Goal: Transaction & Acquisition: Purchase product/service

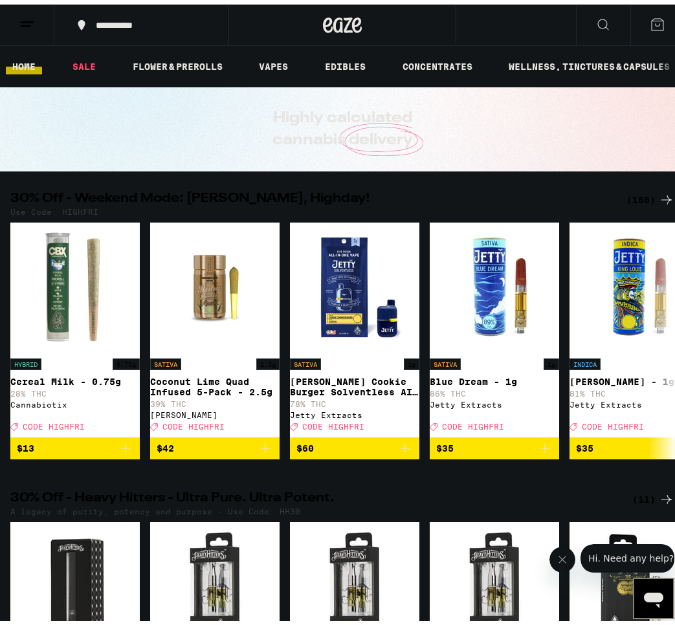
click at [79, 208] on p "Use Code: HIGHFRI" at bounding box center [54, 207] width 88 height 8
copy p "HIGHFRI"
click at [631, 196] on div "(155)" at bounding box center [650, 196] width 48 height 16
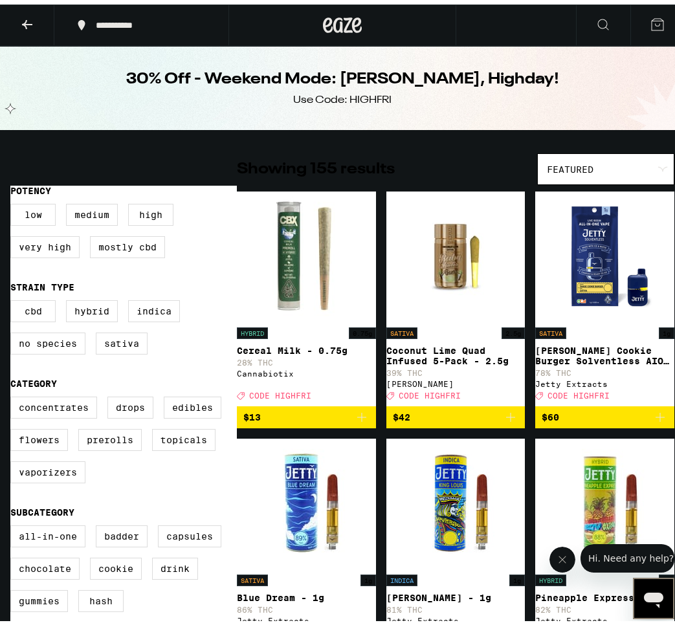
click at [503, 420] on icon "Add to bag" at bounding box center [511, 413] width 16 height 16
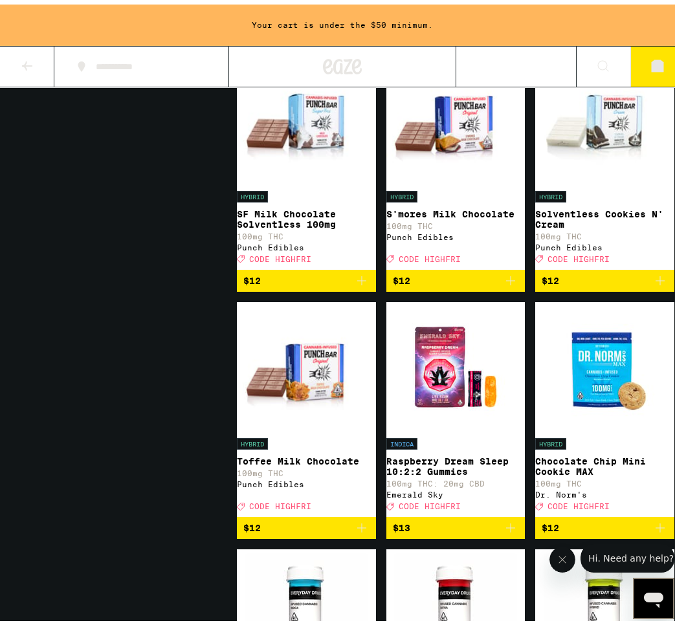
scroll to position [3656, 0]
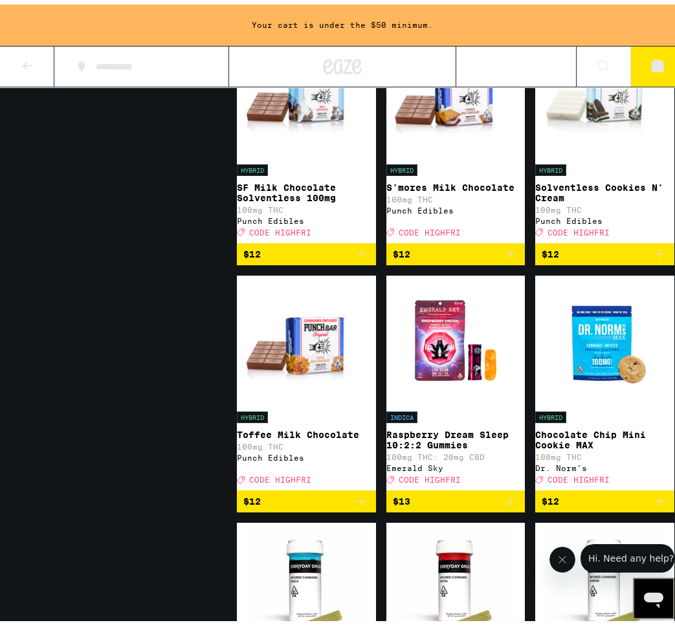
click at [431, 153] on img "Open page for S'mores Milk Chocolate from Punch Edibles" at bounding box center [455, 88] width 139 height 129
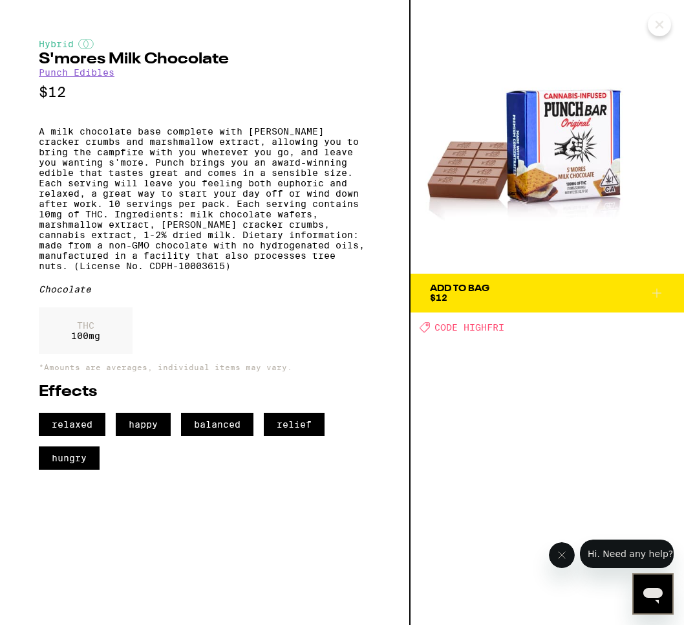
click at [473, 287] on div "Add To Bag" at bounding box center [460, 288] width 60 height 9
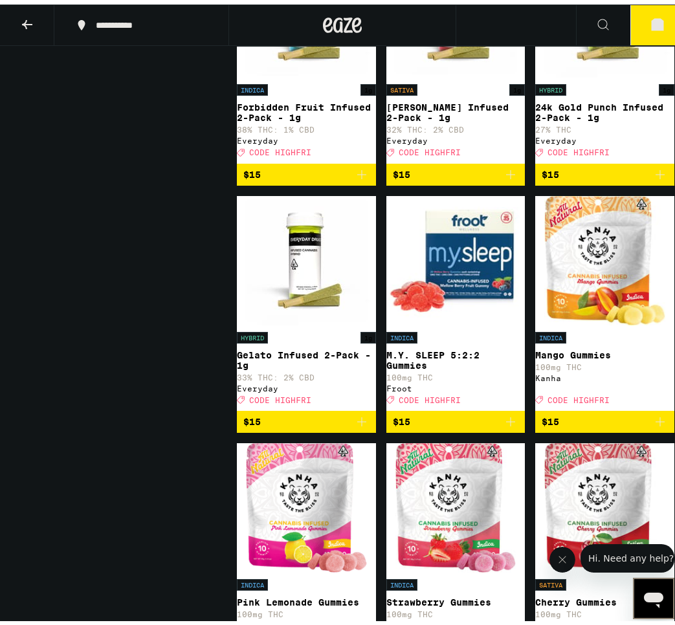
scroll to position [4170, 0]
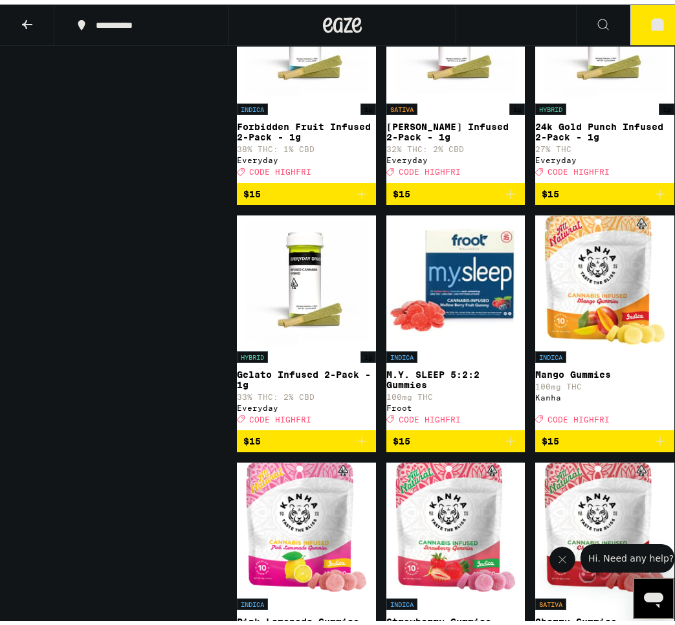
click at [652, 197] on icon "Add to bag" at bounding box center [660, 190] width 16 height 16
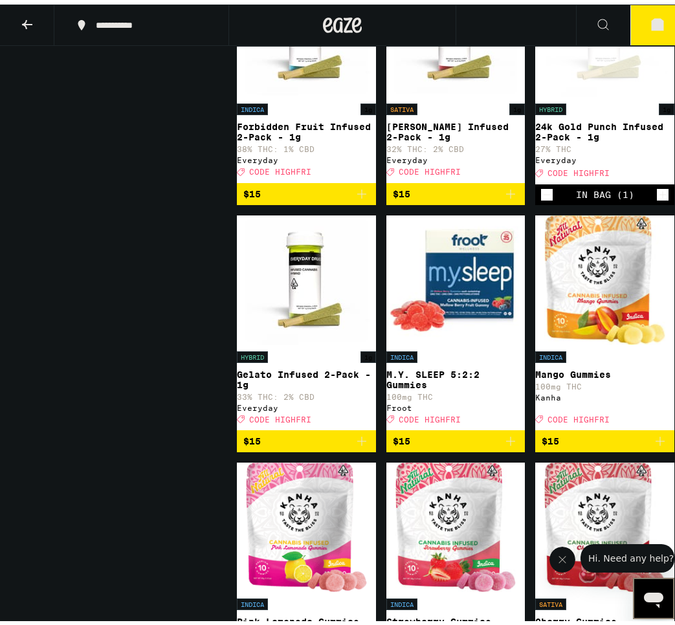
click at [360, 197] on icon "Add to bag" at bounding box center [362, 190] width 16 height 16
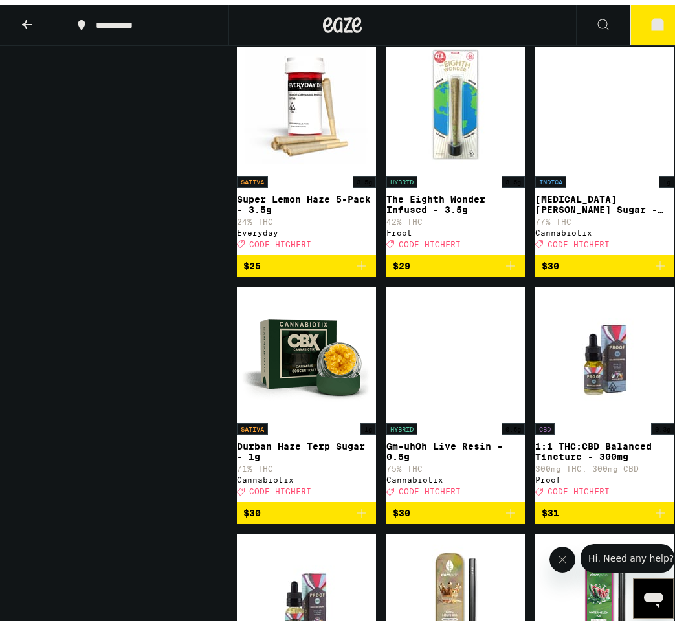
scroll to position [9224, 0]
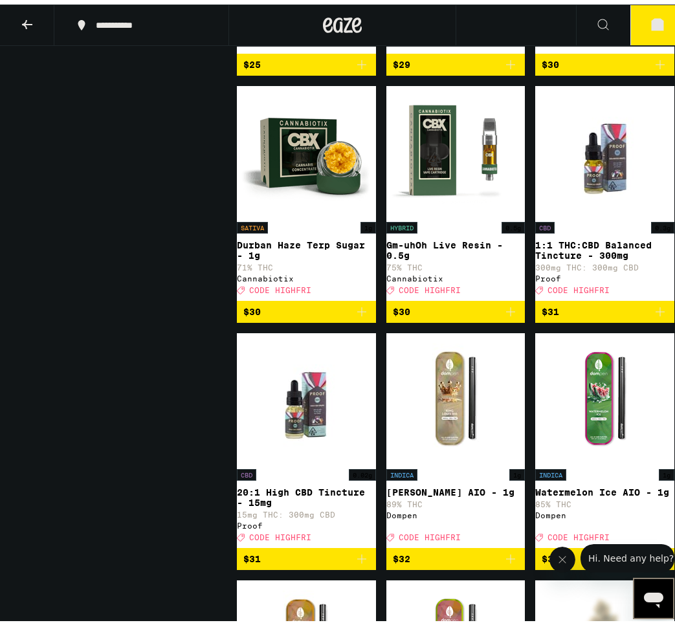
click at [360, 68] on icon "Add to bag" at bounding box center [362, 60] width 16 height 16
click at [503, 68] on icon "Add to bag" at bounding box center [511, 60] width 16 height 16
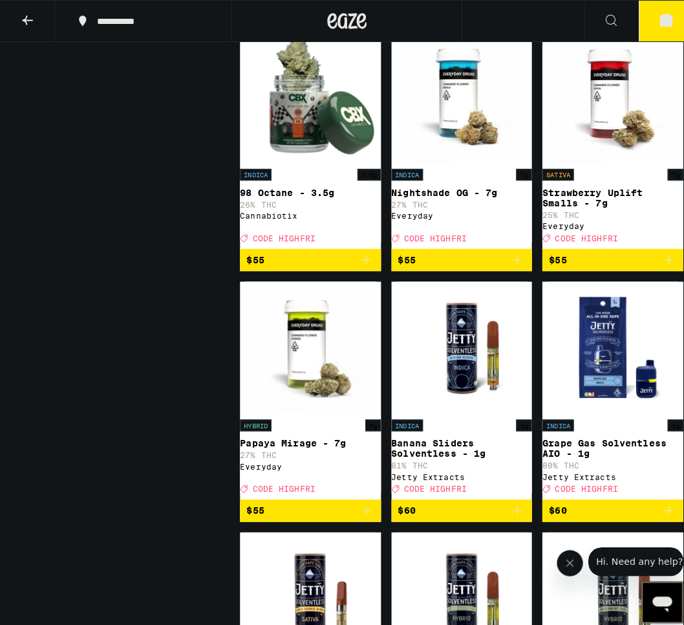
scroll to position [12525, 0]
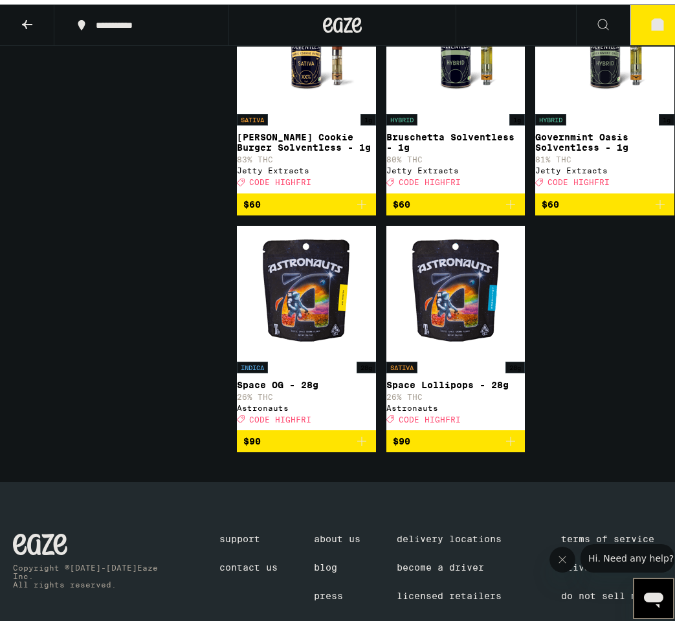
click at [651, 21] on icon at bounding box center [657, 20] width 12 height 12
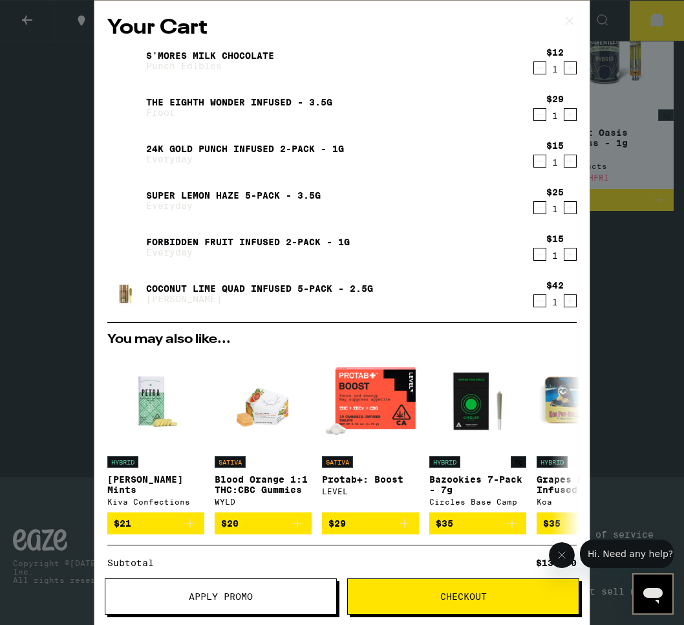
click at [534, 303] on icon "Decrement" at bounding box center [540, 301] width 12 height 16
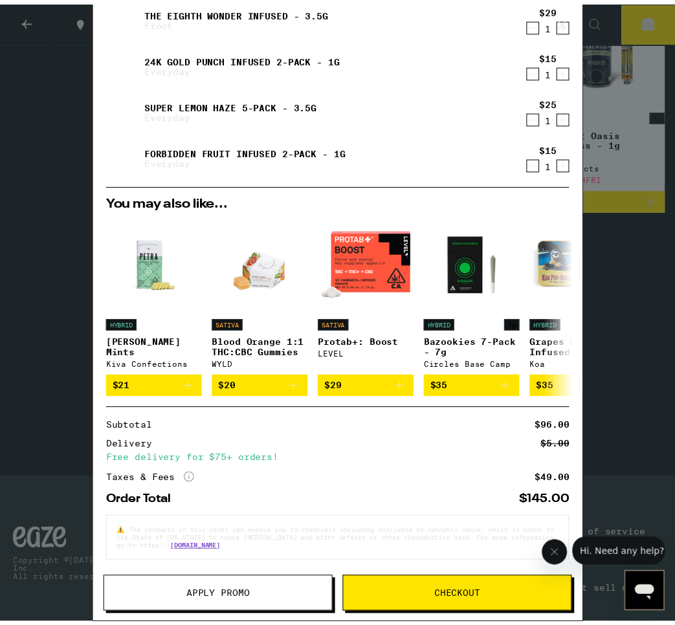
scroll to position [98, 0]
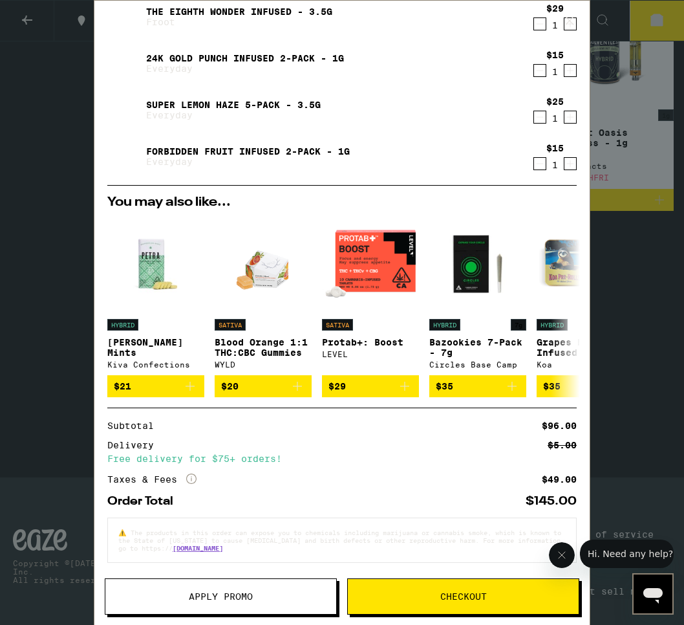
click at [226, 595] on span "Apply Promo" at bounding box center [221, 596] width 64 height 9
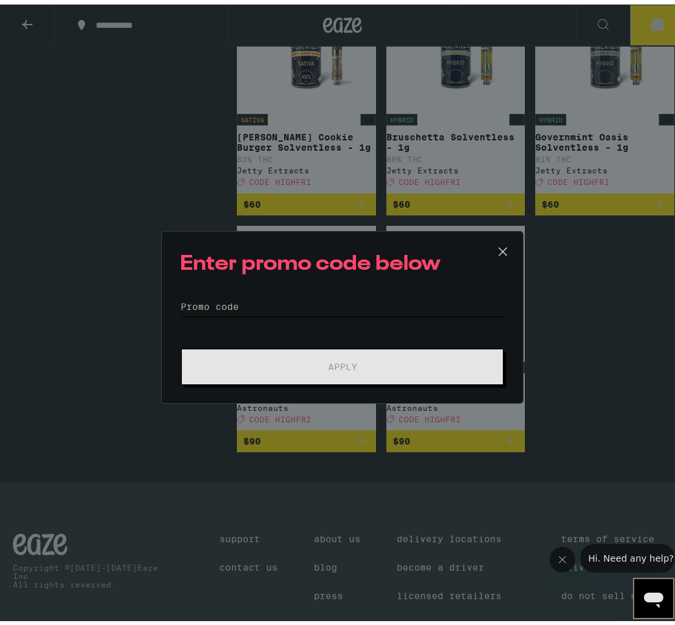
click at [215, 306] on input "Promo Code" at bounding box center [342, 301] width 325 height 19
paste input "HIGHFRI"
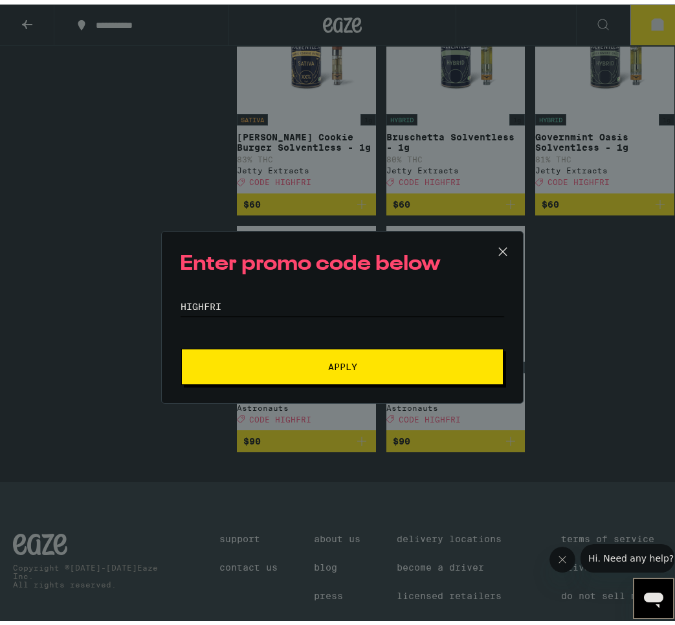
type input "HIGHFRI"
click at [338, 370] on button "Apply" at bounding box center [342, 362] width 322 height 36
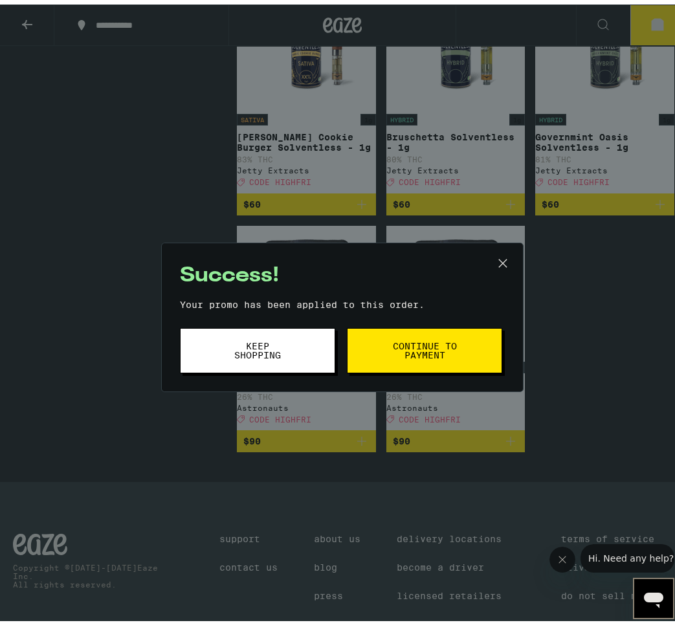
click at [433, 343] on span "Continue to payment" at bounding box center [424, 346] width 66 height 18
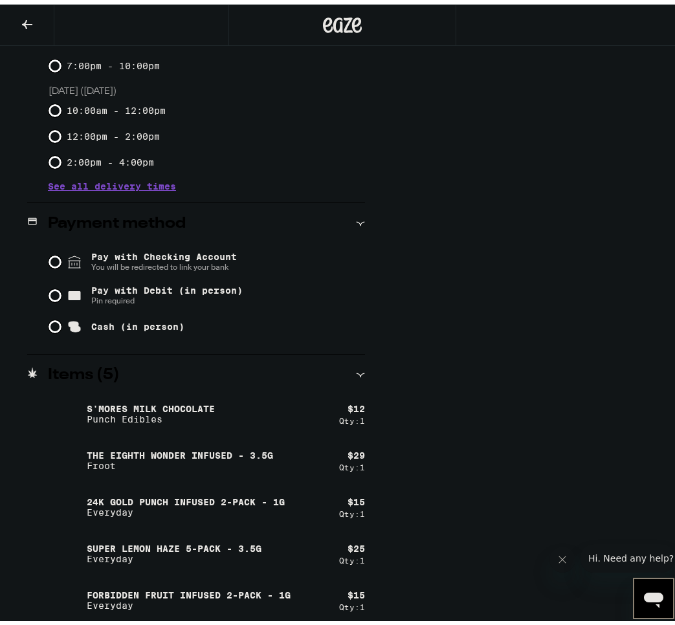
scroll to position [400, 0]
click at [115, 598] on p "Everyday" at bounding box center [189, 601] width 204 height 10
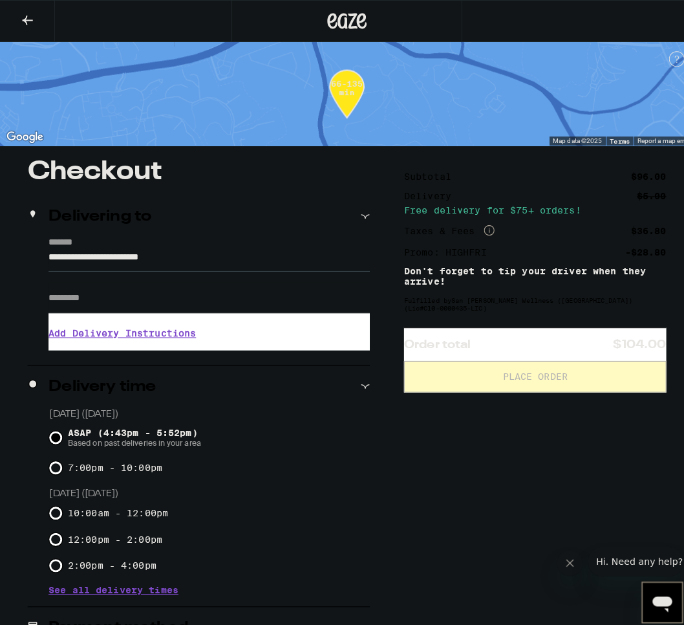
scroll to position [0, 0]
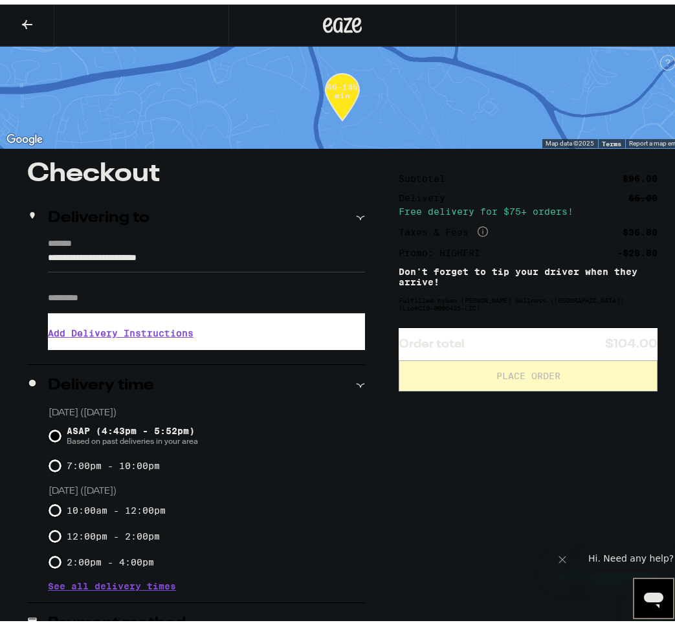
click at [25, 16] on icon at bounding box center [27, 20] width 16 height 16
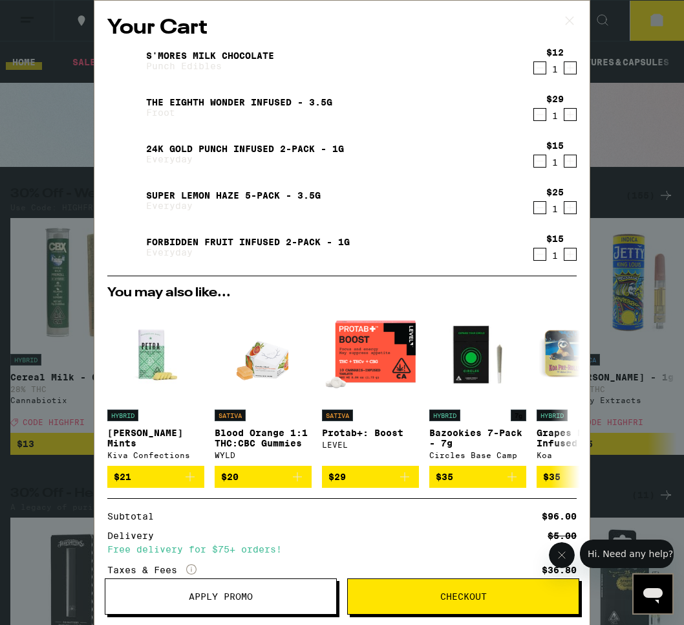
click at [534, 257] on icon "Decrement" at bounding box center [540, 254] width 12 height 16
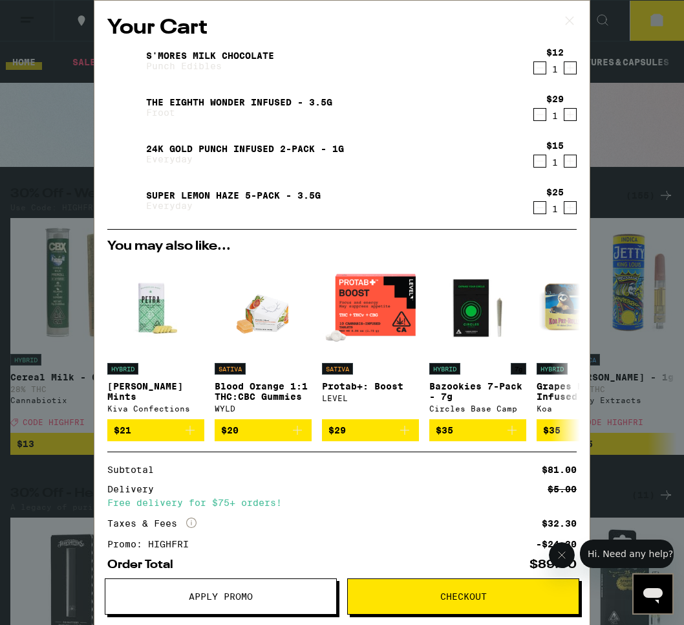
click at [460, 594] on span "Checkout" at bounding box center [464, 596] width 47 height 9
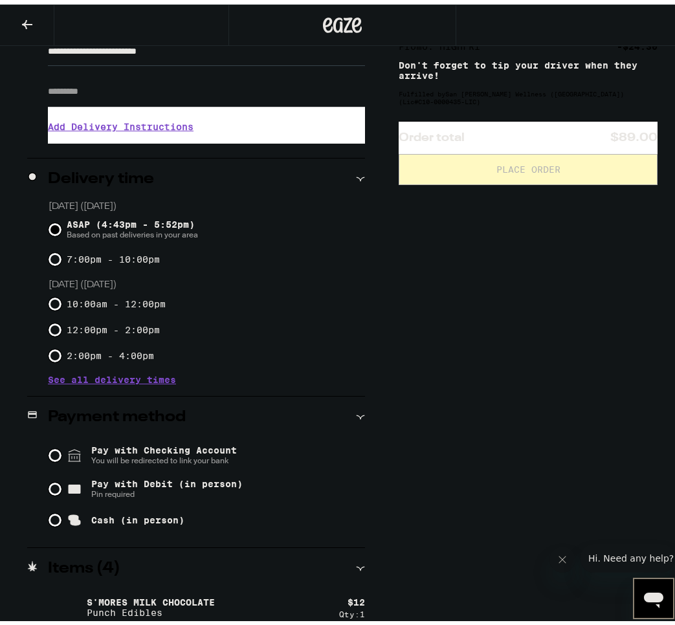
scroll to position [353, 0]
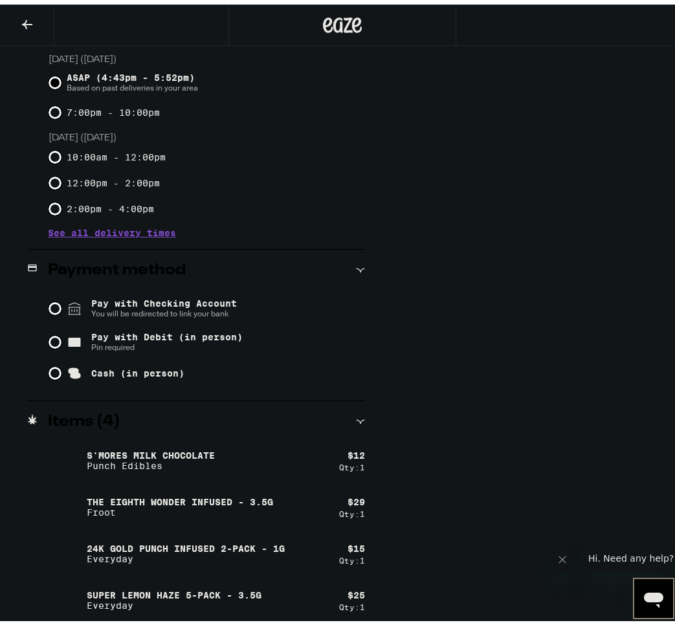
click at [49, 336] on input "Pay with Debit (in person) Pin required" at bounding box center [55, 337] width 13 height 13
radio input "true"
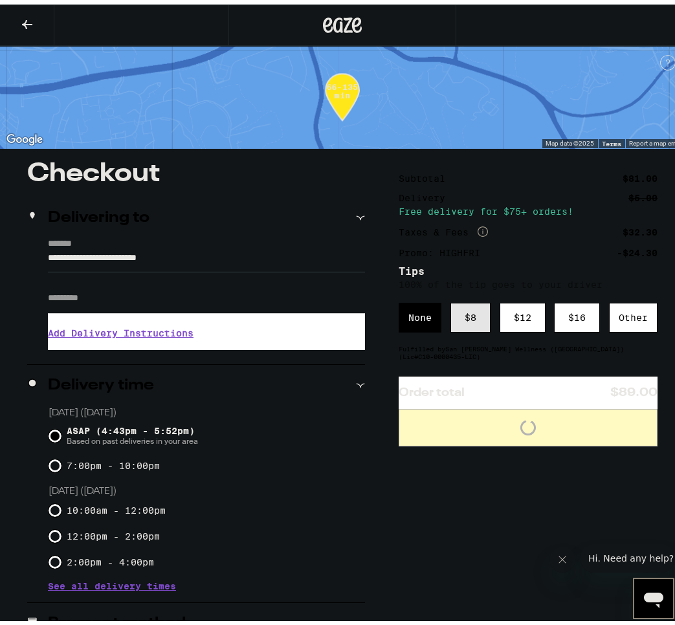
scroll to position [0, 0]
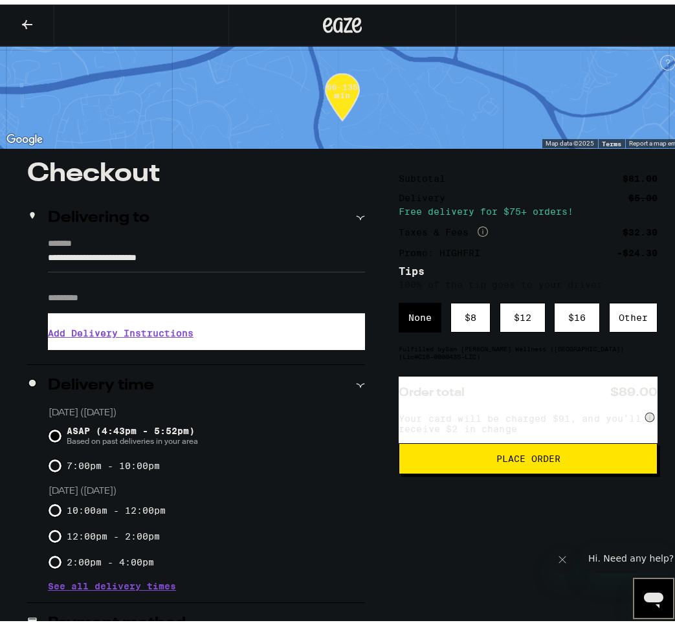
click at [514, 459] on span "Place Order" at bounding box center [528, 454] width 64 height 9
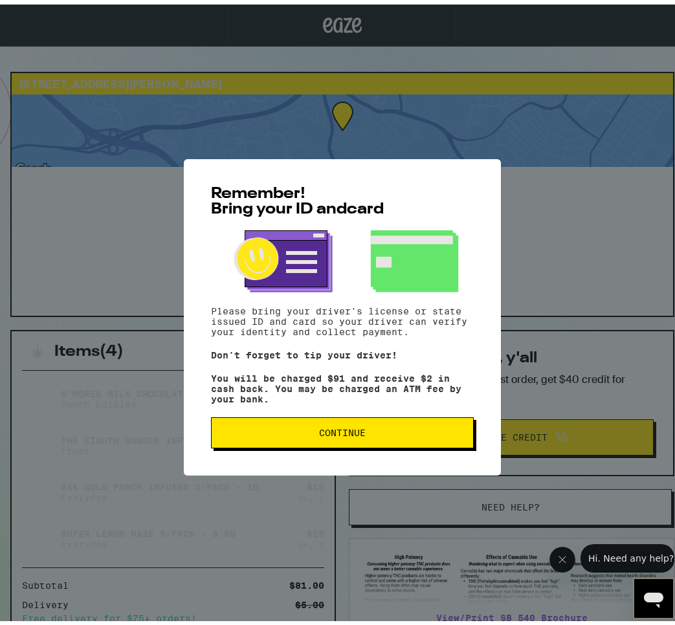
click at [323, 432] on span "Continue" at bounding box center [342, 428] width 47 height 9
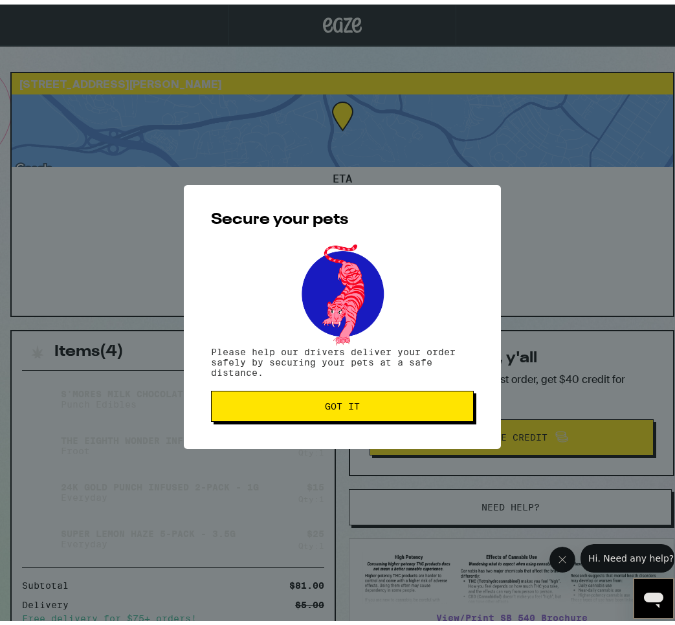
click at [341, 402] on span "Got it" at bounding box center [342, 401] width 35 height 9
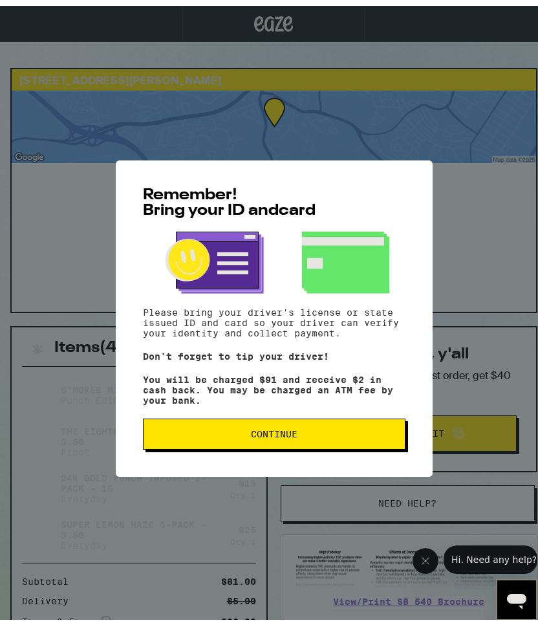
click at [252, 433] on span "Continue" at bounding box center [274, 428] width 47 height 9
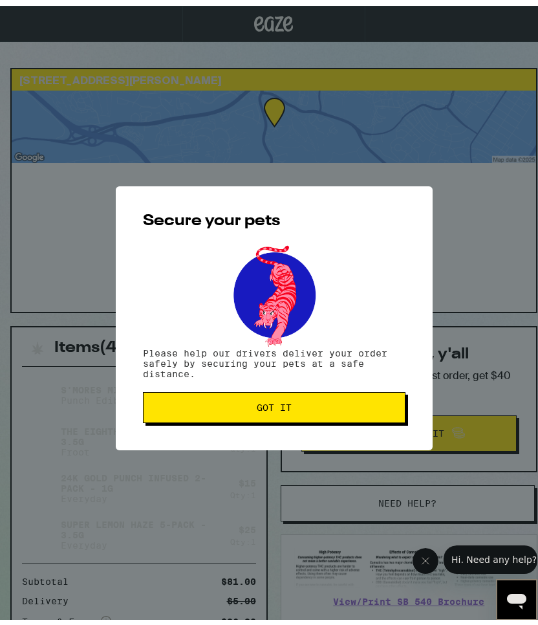
click at [269, 393] on button "Got it" at bounding box center [274, 401] width 263 height 31
